Goal: Information Seeking & Learning: Learn about a topic

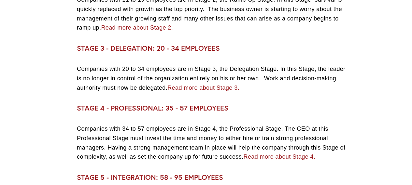
scroll to position [912, 0]
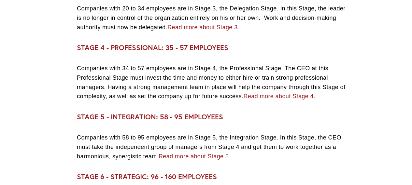
click at [254, 99] on link "Read more about Stage 4." at bounding box center [279, 96] width 72 height 7
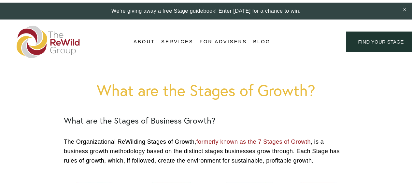
scroll to position [912, 0]
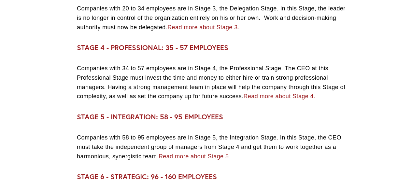
click at [119, 79] on p "Companies with 34 to 57 employees are in Stage 4, the Professional Stage. The C…" at bounding box center [212, 82] width 271 height 37
click at [131, 115] on strong "STAGE 5 - INTEGRATION: 58 - 95 EMPLOYEES" at bounding box center [150, 116] width 146 height 9
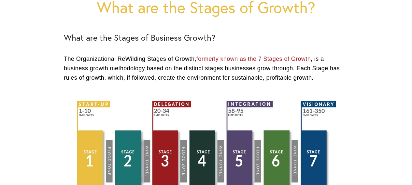
scroll to position [152, 0]
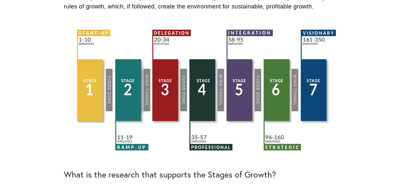
click at [206, 98] on div at bounding box center [206, 90] width 284 height 136
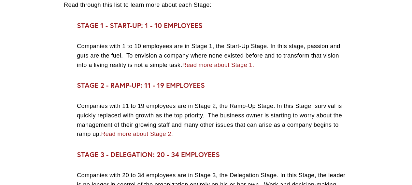
scroll to position [760, 0]
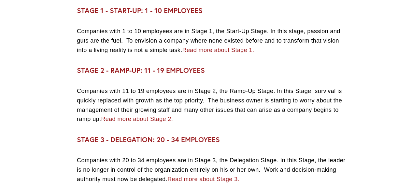
click at [140, 11] on strong "STAGE 1 - START-UP: 1 - 10 EMPLOYEES" at bounding box center [140, 10] width 126 height 9
click at [172, 11] on strong "STAGE 1 - START-UP: 1 - 10 EMPLOYEES" at bounding box center [140, 10] width 126 height 9
click at [136, 68] on strong "STAGE 2 - RAMP-UP: 11 - 19 EMPLOYEES" at bounding box center [141, 70] width 128 height 9
click at [168, 71] on strong "STAGE 2 - RAMP-UP: 11 - 19 EMPLOYEES" at bounding box center [141, 70] width 128 height 9
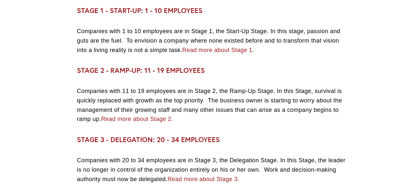
click at [153, 109] on p "Companies with 11 to 19 employees are in Stage 2, the Ramp-Up Stage. In this St…" at bounding box center [212, 105] width 271 height 37
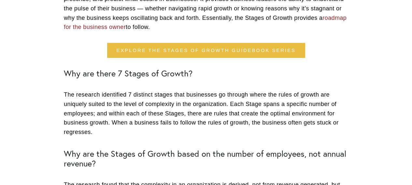
scroll to position [380, 0]
